Goal: Navigation & Orientation: Find specific page/section

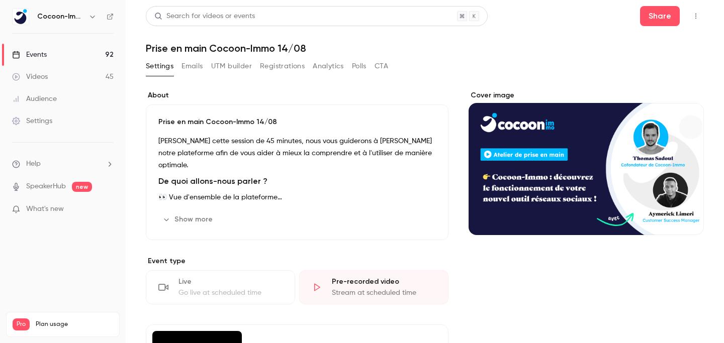
click at [83, 69] on link "Videos 45" at bounding box center [63, 77] width 126 height 22
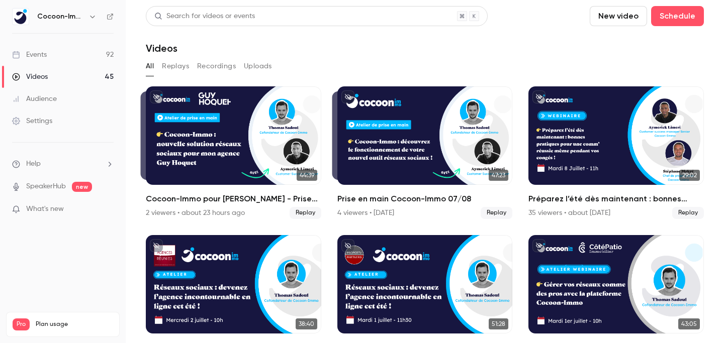
click at [77, 52] on link "Events 92" at bounding box center [63, 55] width 126 height 22
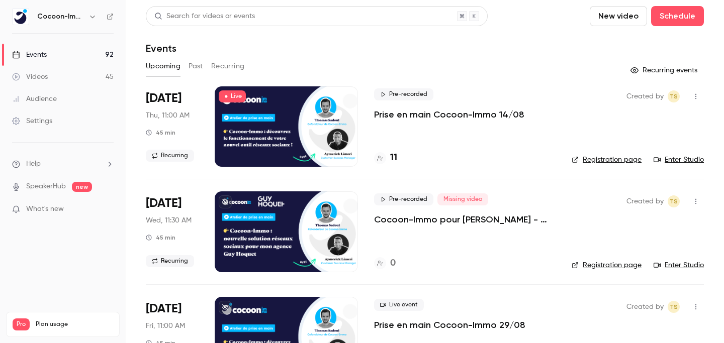
click at [681, 161] on link "Enter Studio" at bounding box center [678, 160] width 50 height 10
click at [382, 155] on icon at bounding box center [380, 158] width 6 height 6
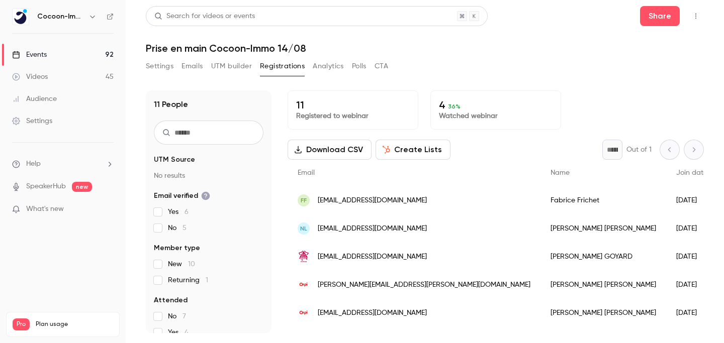
scroll to position [163, 0]
